Goal: Ask a question

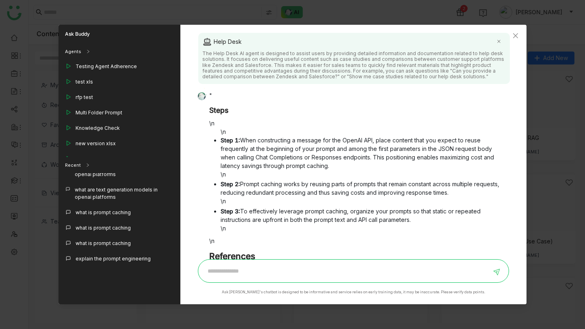
scroll to position [134, 0]
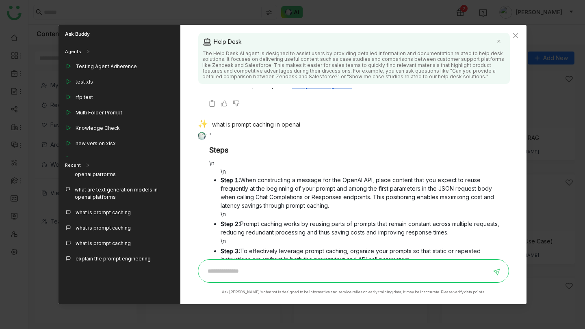
click at [247, 128] on div "what is prompt caching in openai" at bounding box center [350, 125] width 305 height 11
copy div "what is prompt caching in openai"
click at [209, 134] on p """ at bounding box center [356, 135] width 294 height 9
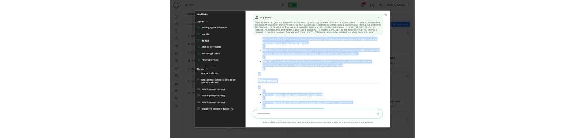
scroll to position [367, 0]
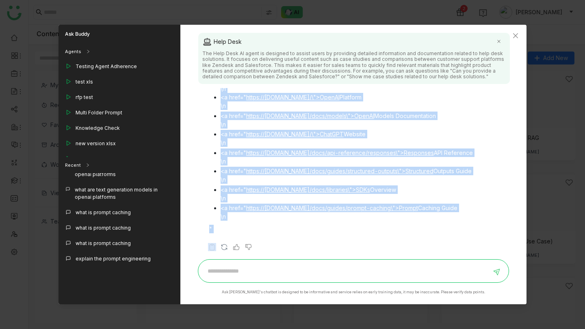
drag, startPoint x: 209, startPoint y: 134, endPoint x: 222, endPoint y: 228, distance: 95.5
click at [222, 228] on div "" Steps \n \n Step 1: When constructing a message for the OpenAI API, place con…" at bounding box center [350, 67] width 305 height 339
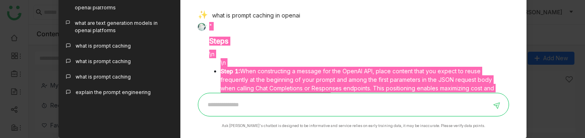
scroll to position [48, 0]
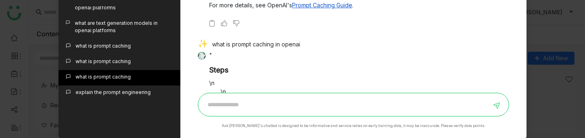
click at [118, 78] on div "what is prompt caching" at bounding box center [103, 76] width 55 height 7
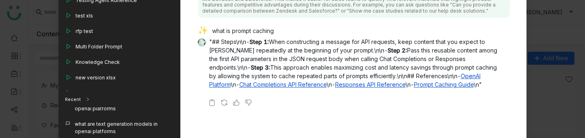
scroll to position [37, 0]
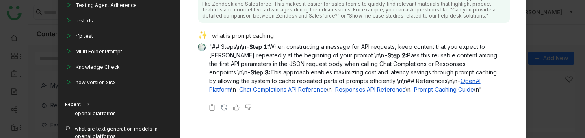
click at [260, 35] on div "what is prompt caching" at bounding box center [350, 36] width 305 height 11
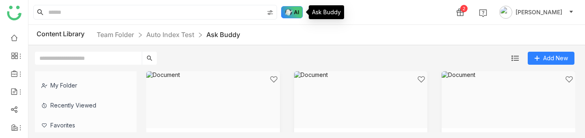
click at [297, 12] on img at bounding box center [292, 12] width 22 height 12
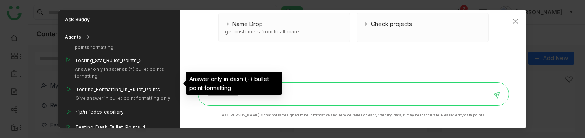
scroll to position [596, 0]
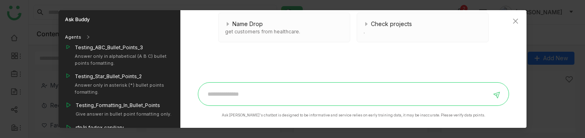
click at [255, 88] on input at bounding box center [347, 93] width 288 height 13
click at [252, 96] on input at bounding box center [347, 93] width 288 height 13
paste input "**********"
type input "**********"
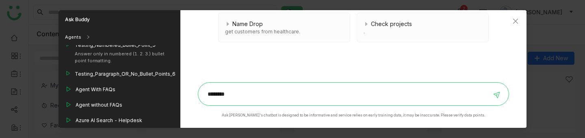
scroll to position [771, 0]
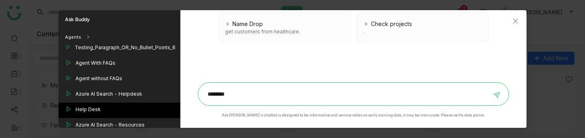
type input "*******"
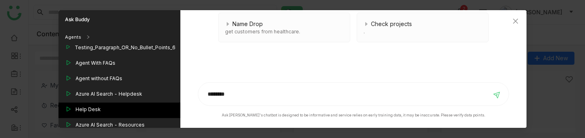
click at [146, 102] on div "Help Desk" at bounding box center [120, 109] width 122 height 15
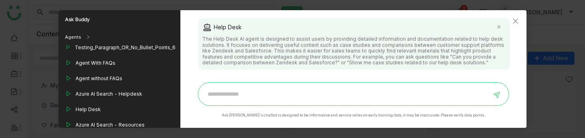
click at [239, 97] on input at bounding box center [347, 93] width 288 height 13
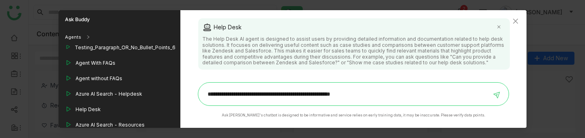
type input "**********"
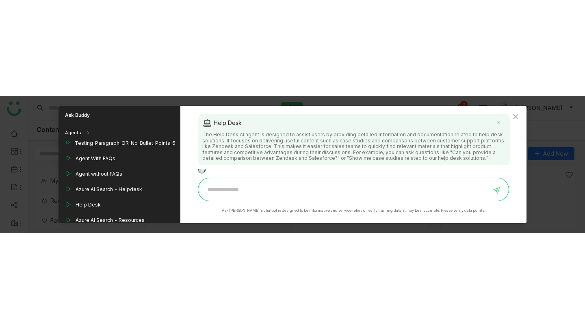
scroll to position [621, 0]
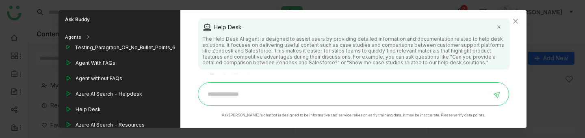
click at [267, 88] on input at bounding box center [347, 93] width 288 height 13
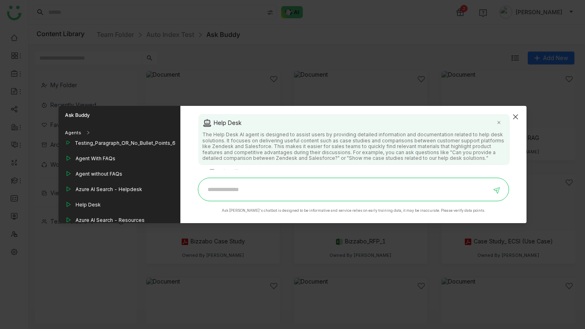
click at [514, 117] on icon "Close" at bounding box center [515, 117] width 7 height 7
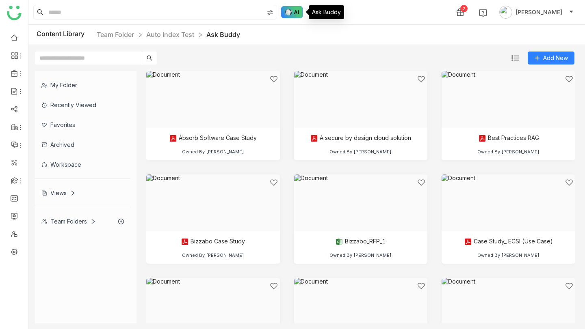
click at [292, 14] on img at bounding box center [292, 12] width 22 height 12
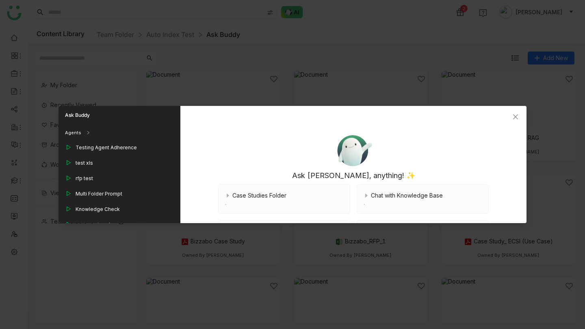
scroll to position [112, 0]
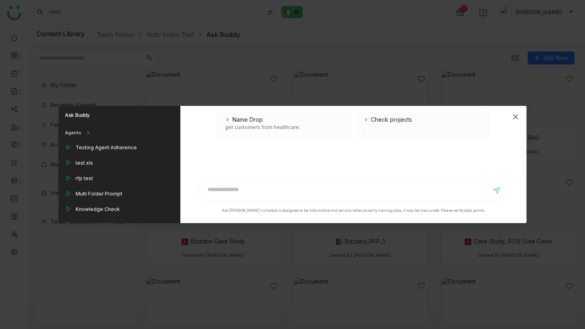
click at [516, 116] on icon "Close" at bounding box center [515, 117] width 5 height 5
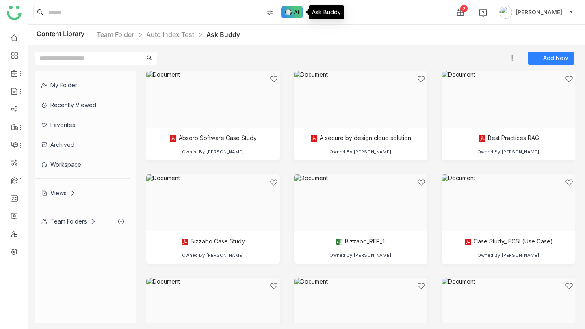
click at [298, 14] on img at bounding box center [292, 12] width 22 height 12
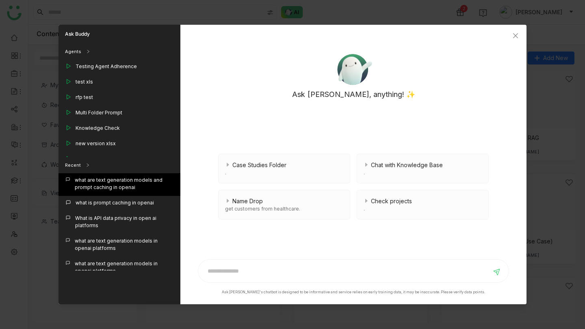
click at [137, 188] on div "what are text generation models and prompt caching in openai" at bounding box center [124, 184] width 99 height 15
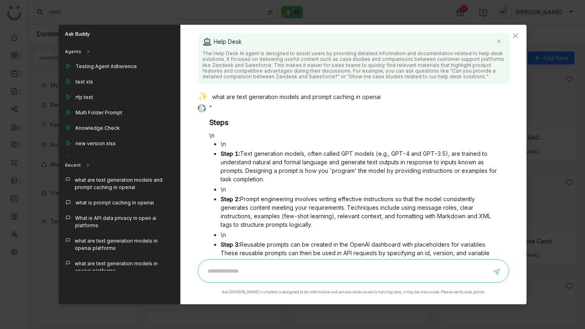
click at [280, 270] on input at bounding box center [347, 271] width 288 height 13
paste input "**********"
type input "**********"
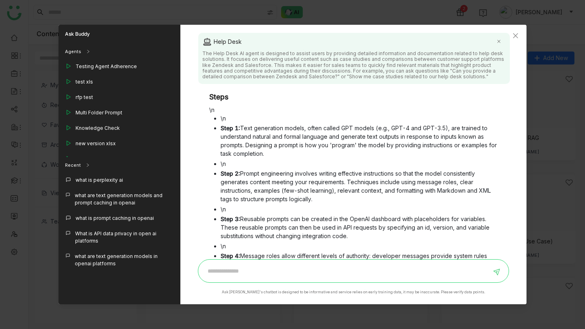
scroll to position [11, 0]
